Goal: Navigation & Orientation: Find specific page/section

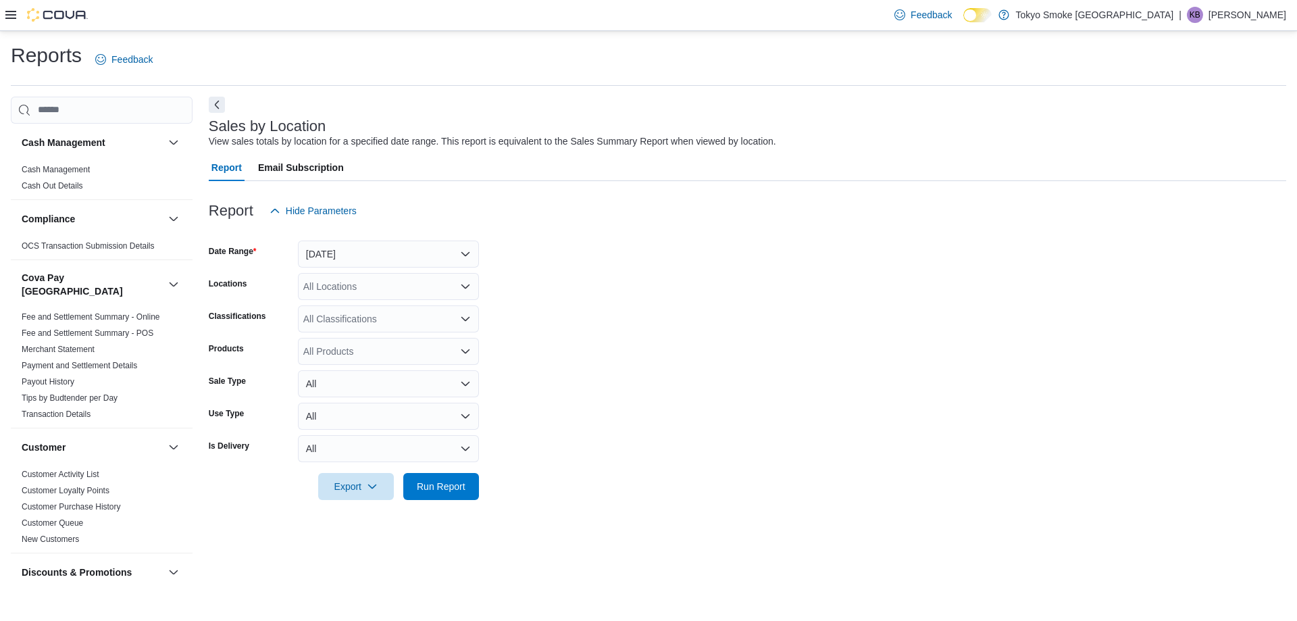
click at [0, 14] on div "Feedback Dark Mode Tokyo Smoke [GEOGRAPHIC_DATA] | KB [PERSON_NAME]" at bounding box center [648, 15] width 1297 height 31
click at [13, 14] on icon at bounding box center [10, 14] width 11 height 11
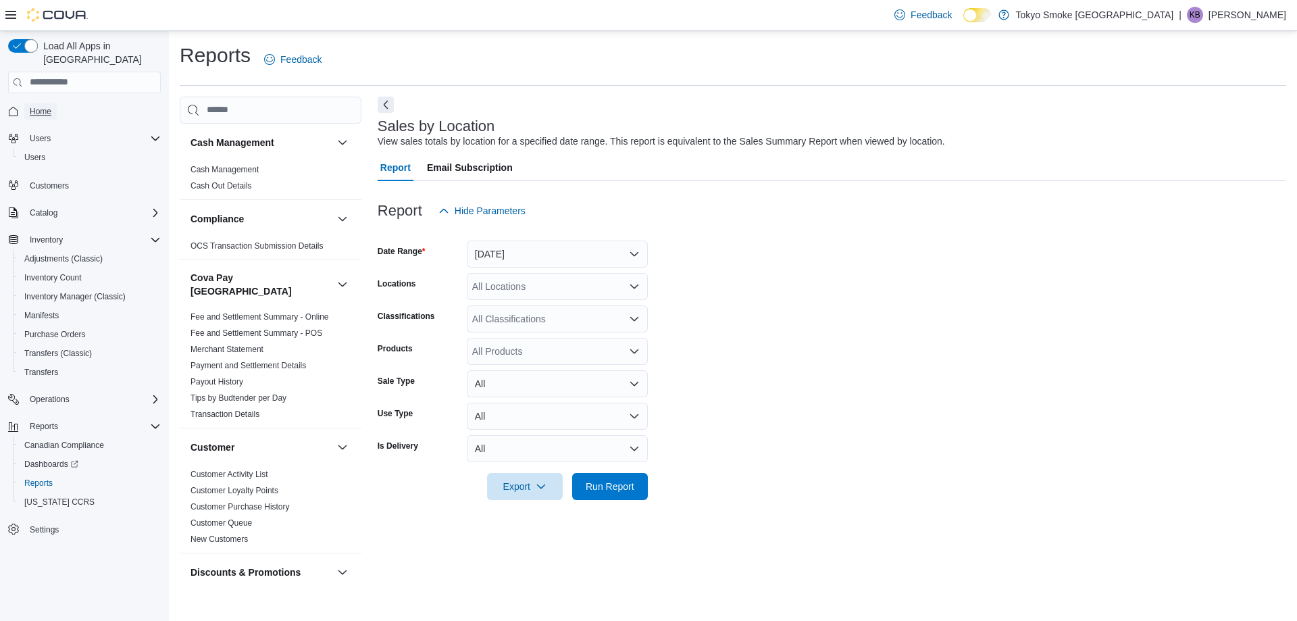
click at [43, 106] on span "Home" at bounding box center [41, 111] width 22 height 11
